Goal: Transaction & Acquisition: Purchase product/service

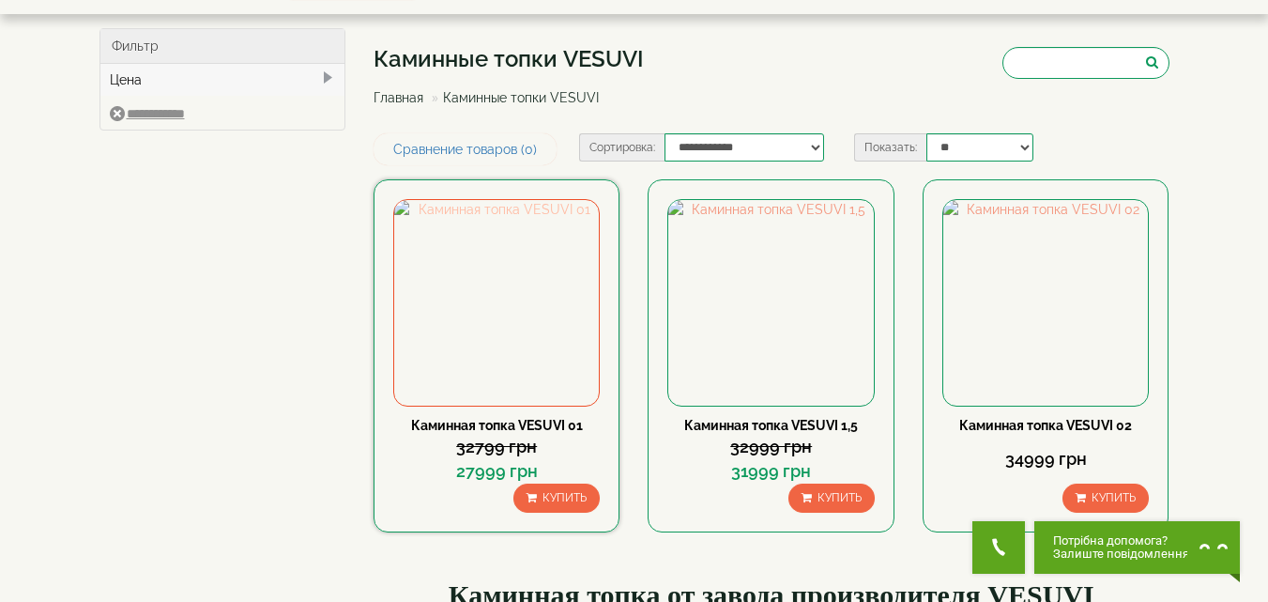
scroll to position [94, 0]
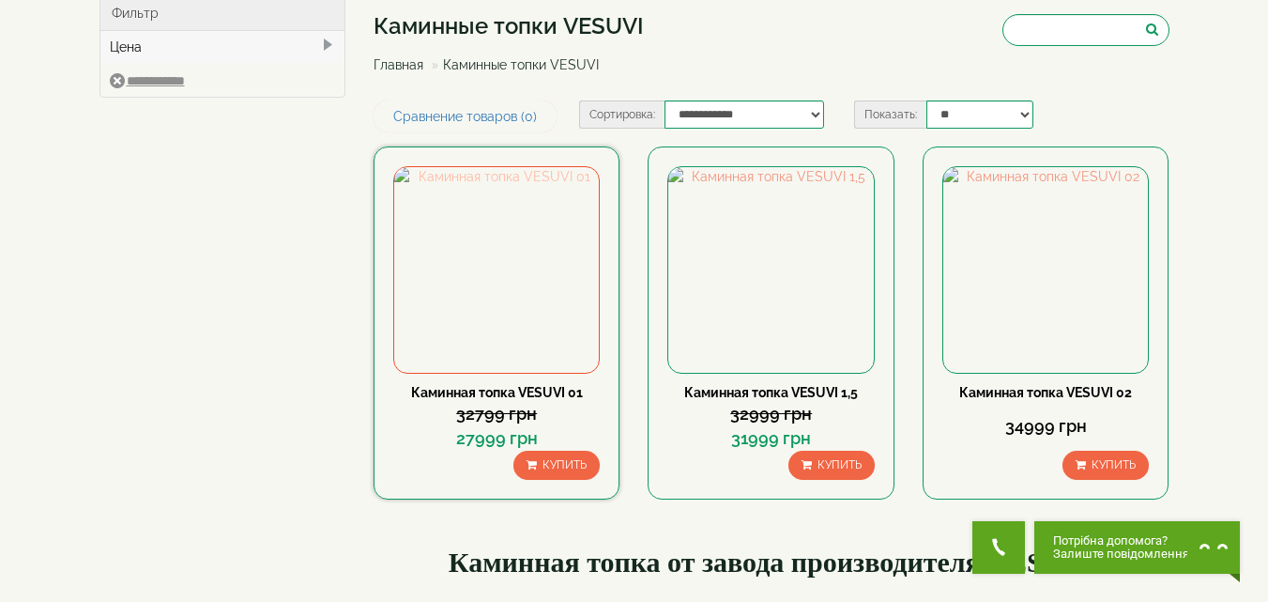
click at [516, 266] on img at bounding box center [496, 269] width 205 height 205
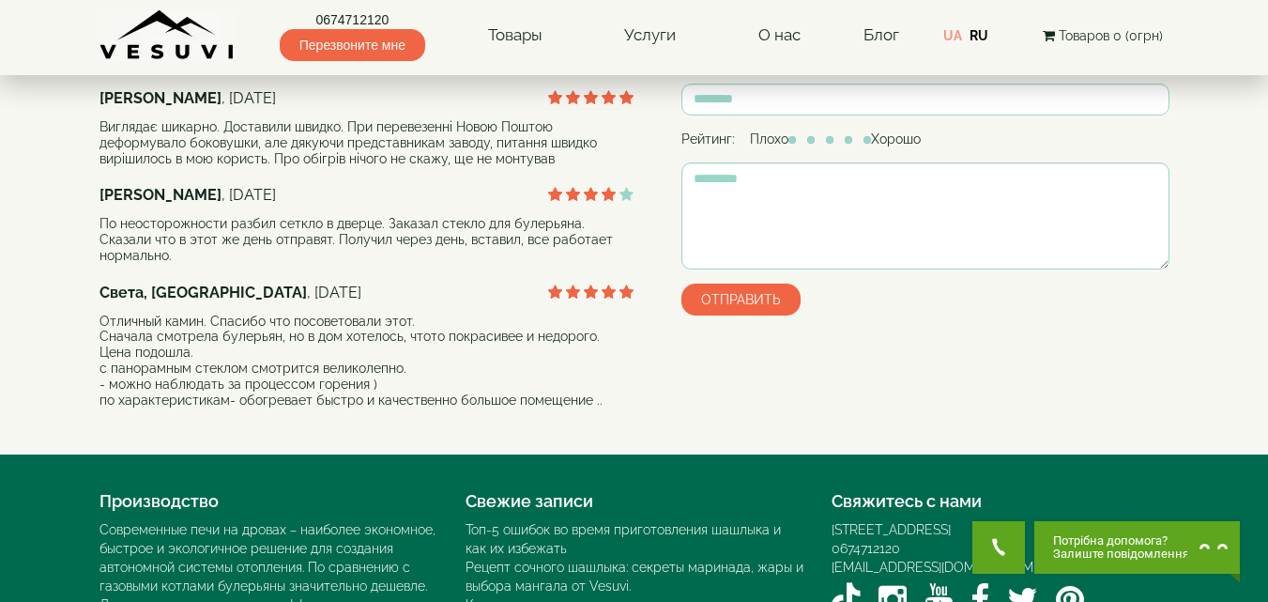
scroll to position [1220, 0]
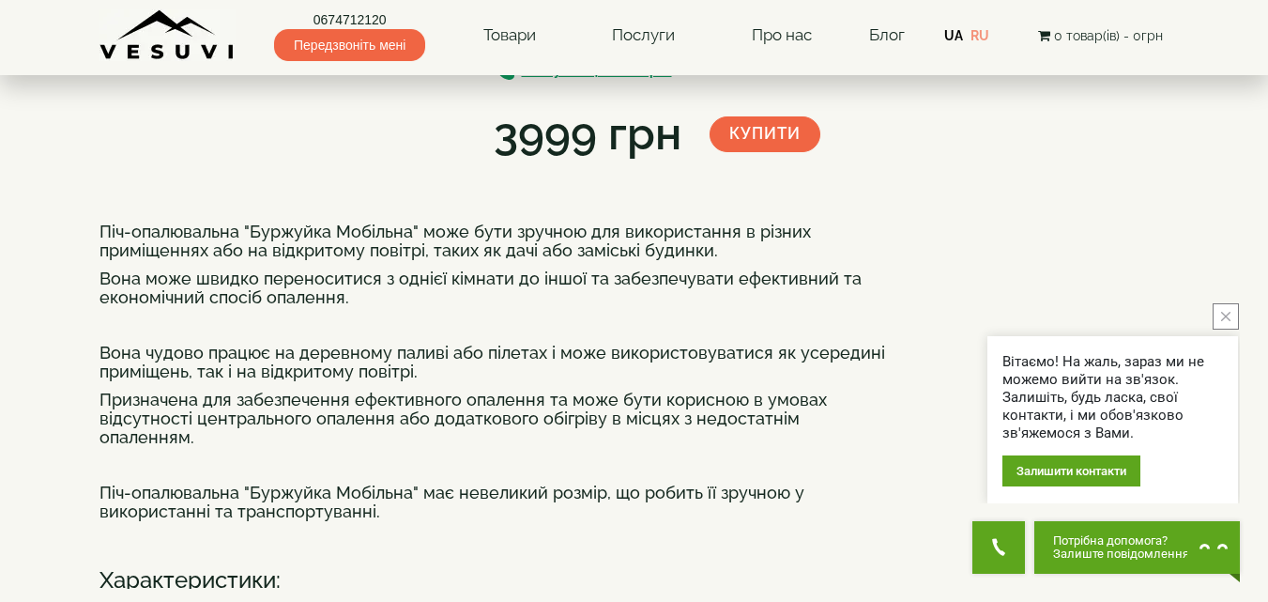
scroll to position [94, 0]
